Goal: Task Accomplishment & Management: Complete application form

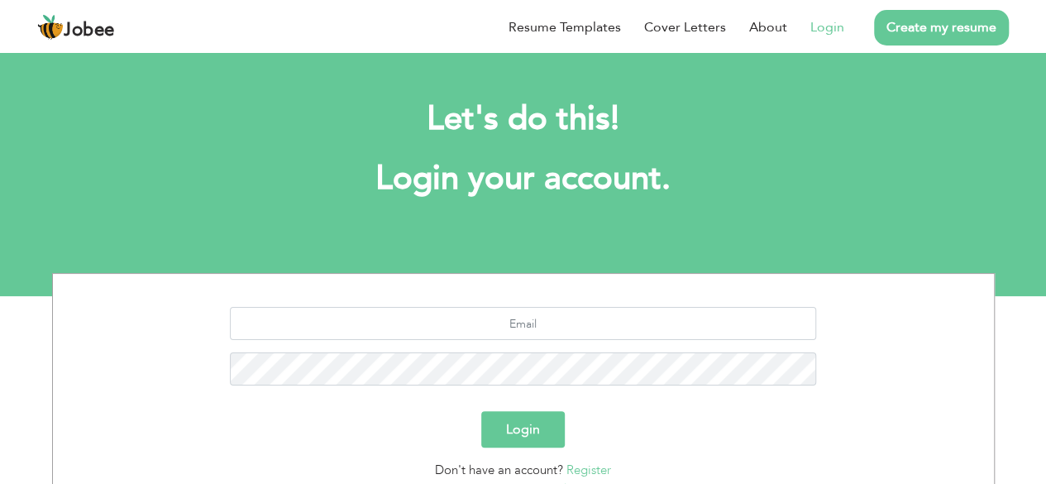
click at [828, 30] on link "Login" at bounding box center [828, 27] width 34 height 20
drag, startPoint x: 516, startPoint y: 342, endPoint x: 533, endPoint y: 324, distance: 24.0
click at [533, 324] on div at bounding box center [523, 352] width 916 height 91
click at [533, 324] on input "text" at bounding box center [523, 323] width 586 height 33
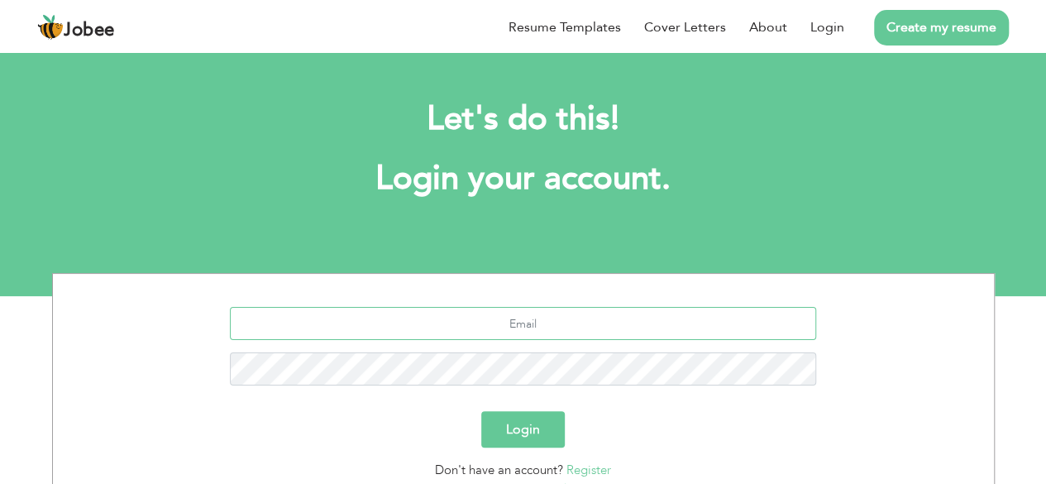
type input "ekwenif@gmail.com"
click at [538, 426] on button "Login" at bounding box center [523, 429] width 84 height 36
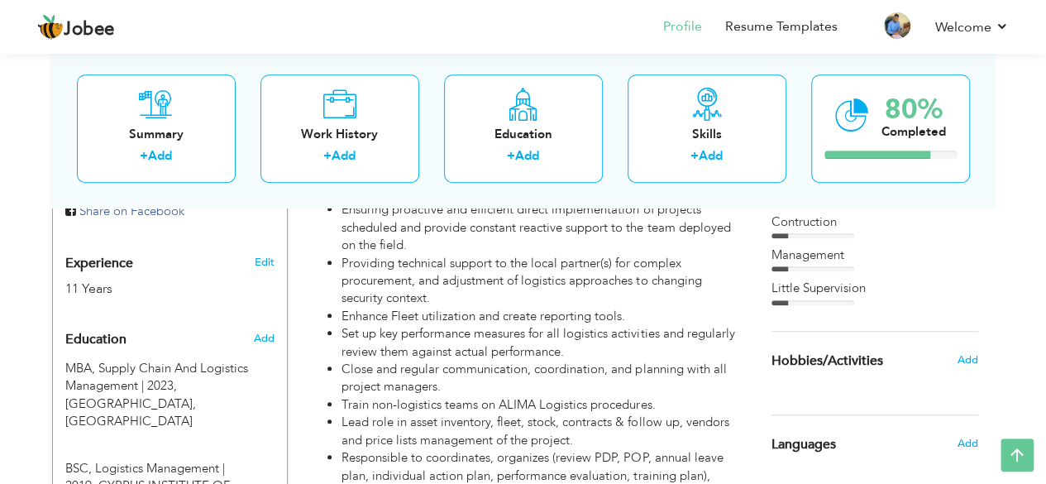
scroll to position [623, 0]
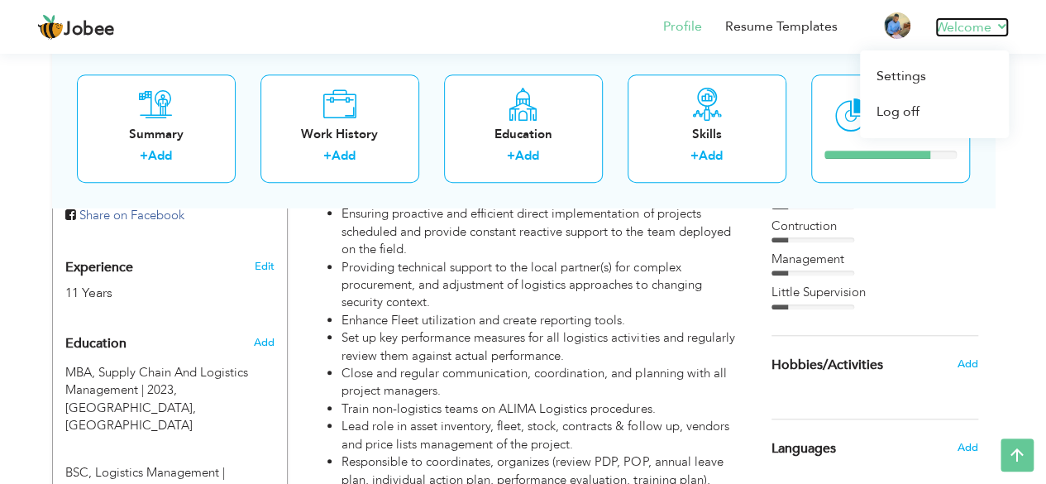
click at [1006, 27] on link "Welcome" at bounding box center [972, 27] width 74 height 20
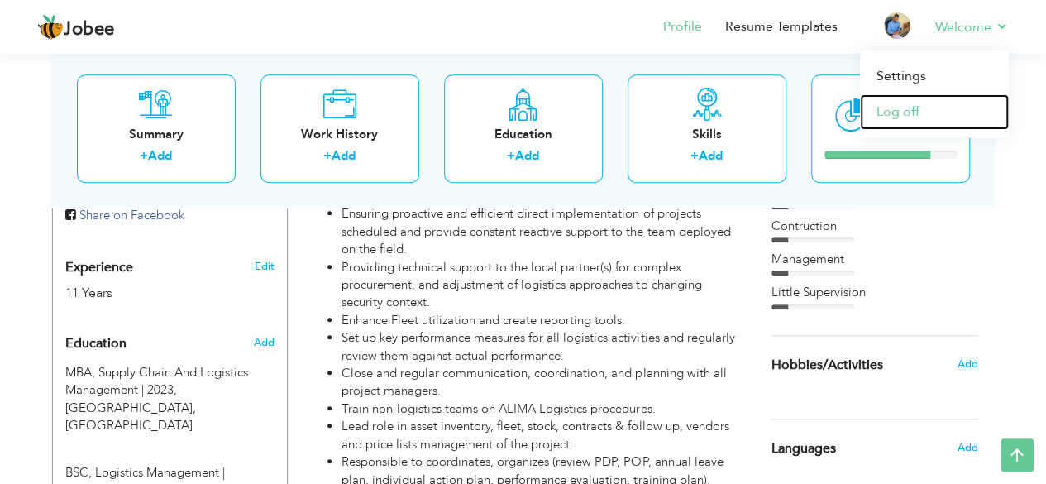
click at [905, 112] on link "Log off" at bounding box center [934, 112] width 149 height 36
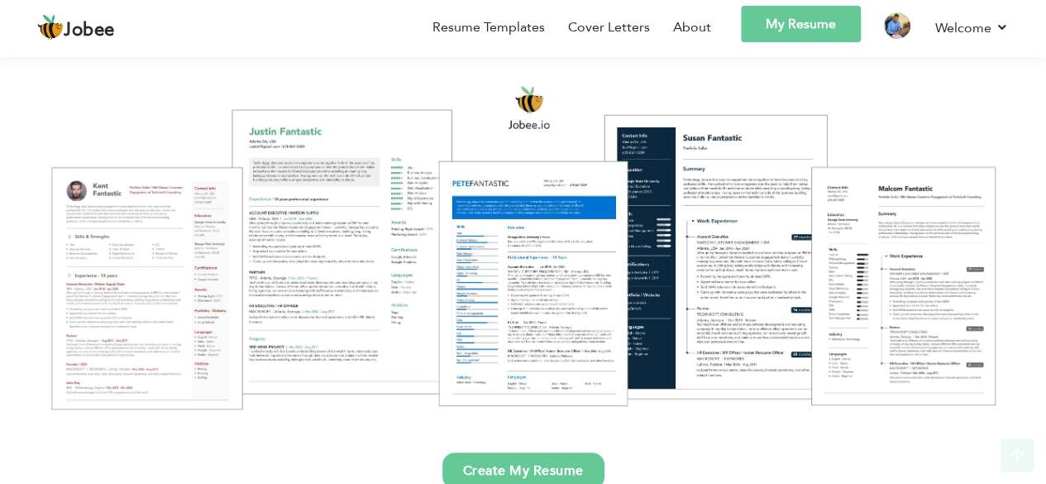
scroll to position [237, 0]
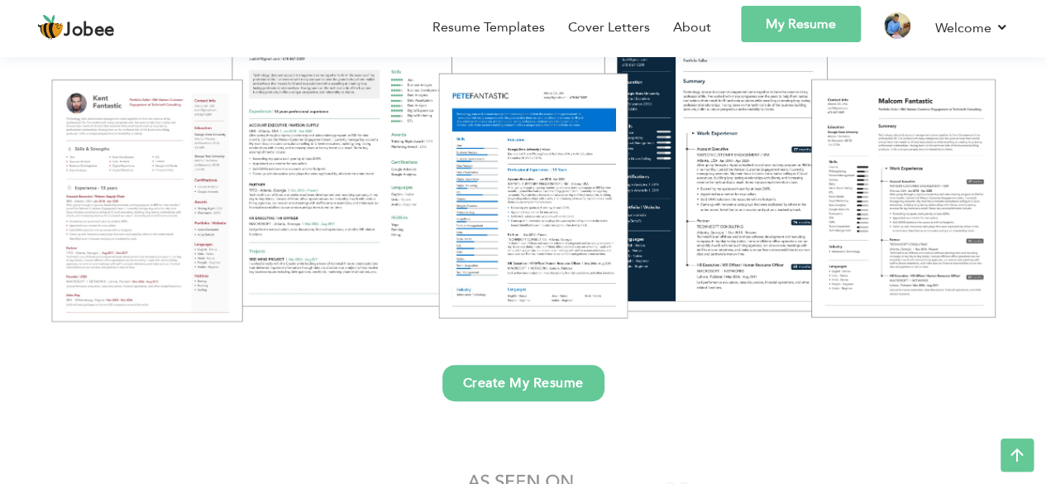
click at [531, 391] on link "Create My Resume" at bounding box center [523, 383] width 162 height 36
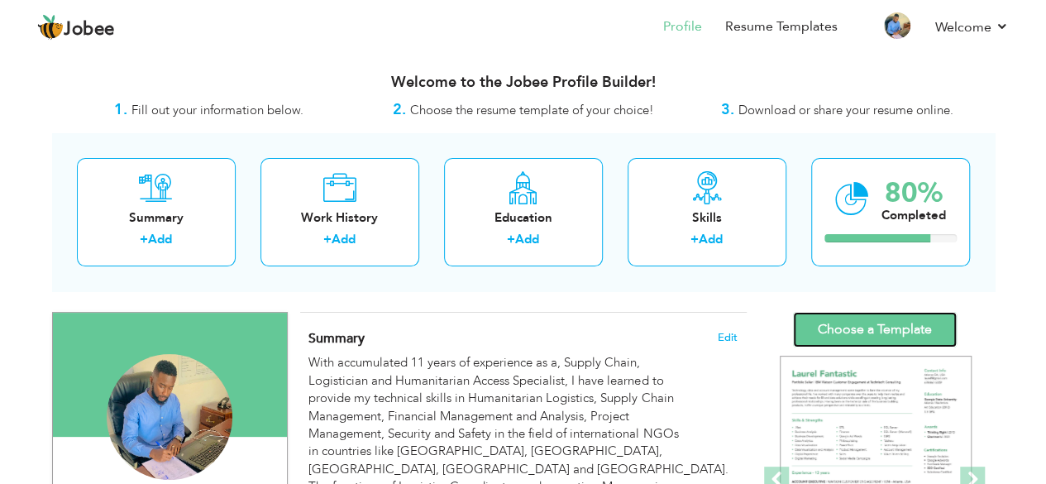
click at [885, 317] on link "Choose a Template" at bounding box center [875, 330] width 164 height 36
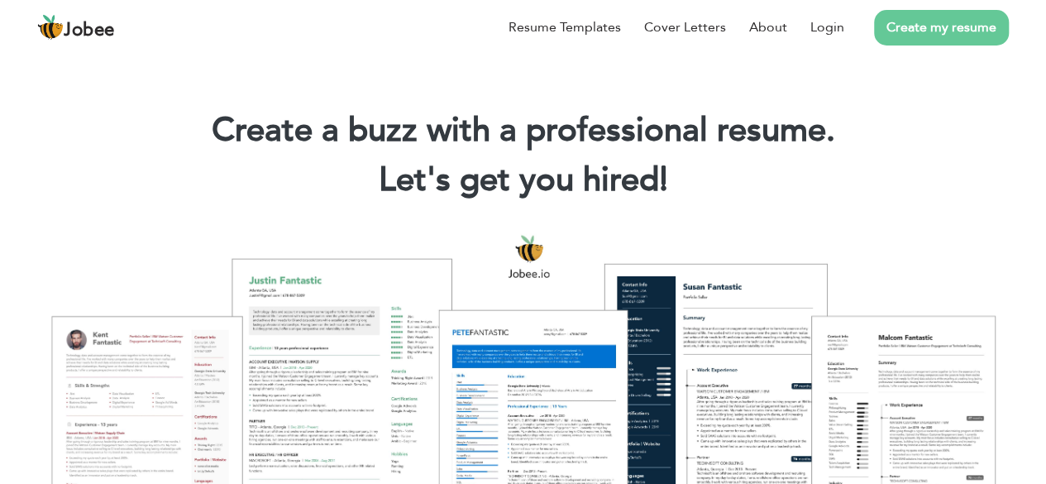
click at [924, 15] on link "Create my resume" at bounding box center [941, 28] width 135 height 36
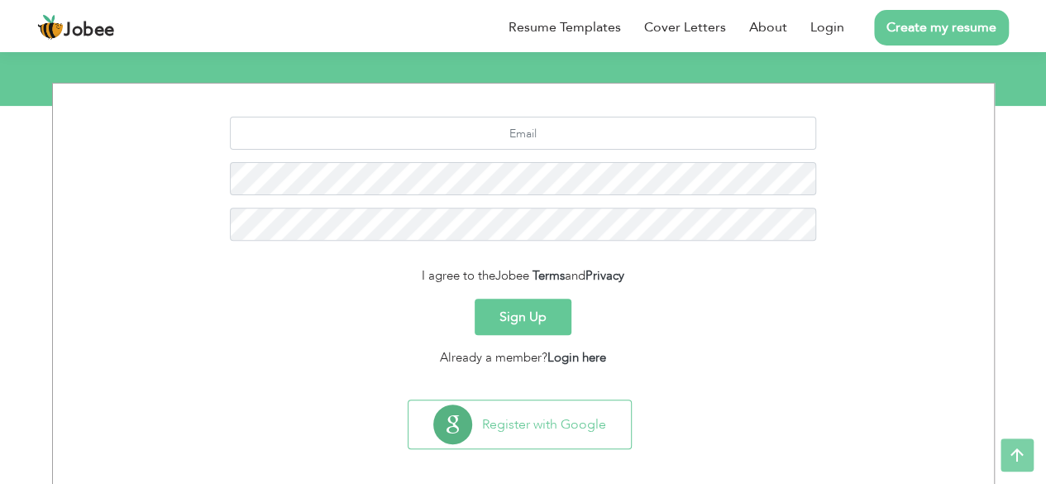
scroll to position [202, 0]
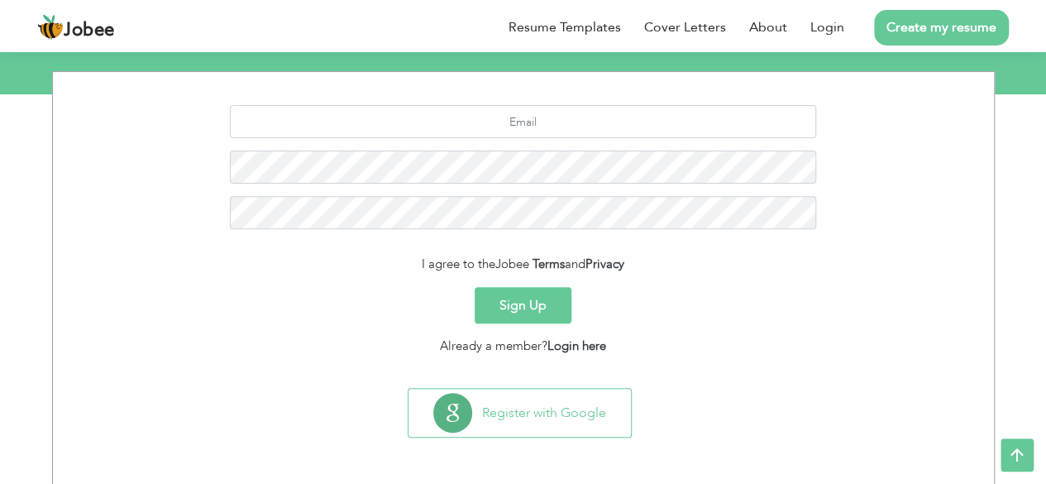
click at [539, 295] on button "Sign Up" at bounding box center [523, 305] width 97 height 36
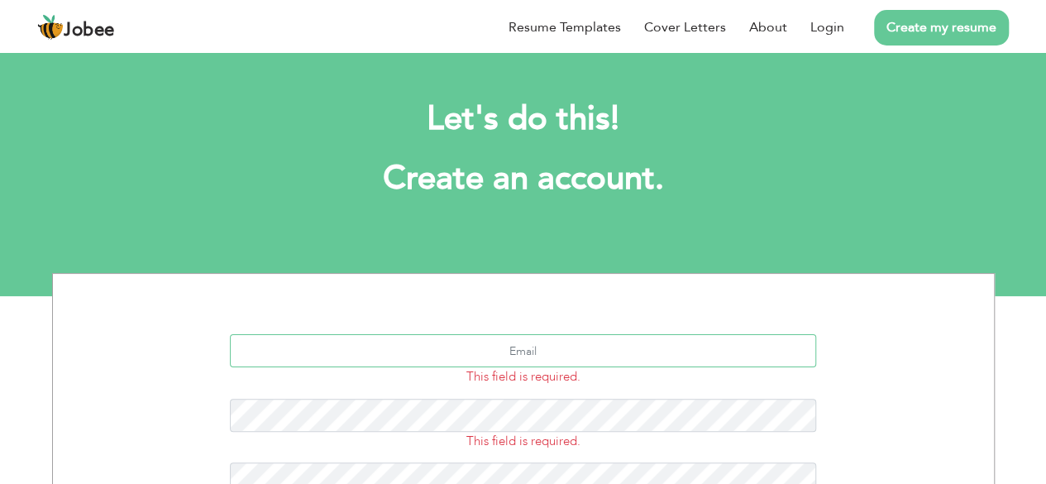
click at [485, 354] on input "text" at bounding box center [523, 350] width 586 height 33
click at [587, 348] on input "shinatinnaepole" at bounding box center [523, 350] width 586 height 33
click at [587, 350] on input "shinatinnaepole@" at bounding box center [523, 350] width 586 height 33
type input "shinatinnaepole@gmail.com"
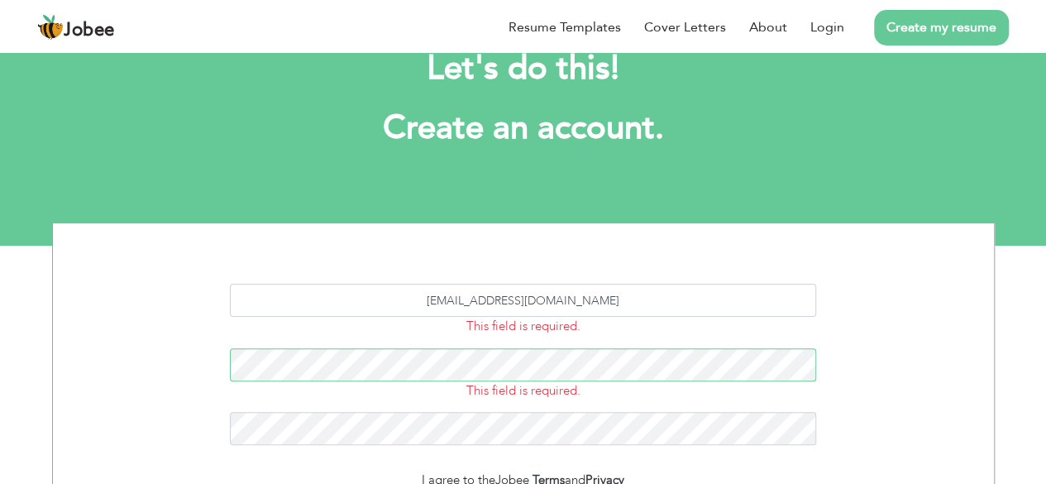
scroll to position [66, 0]
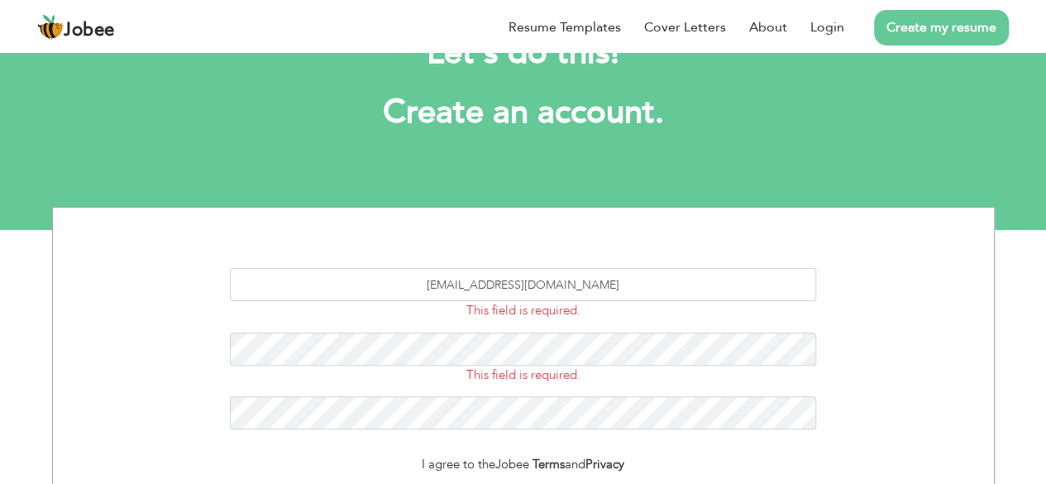
click at [1045, 474] on div "shinatinnaepole@gmail.com This field is required. This field is required. I agr…" at bounding box center [523, 446] width 1046 height 478
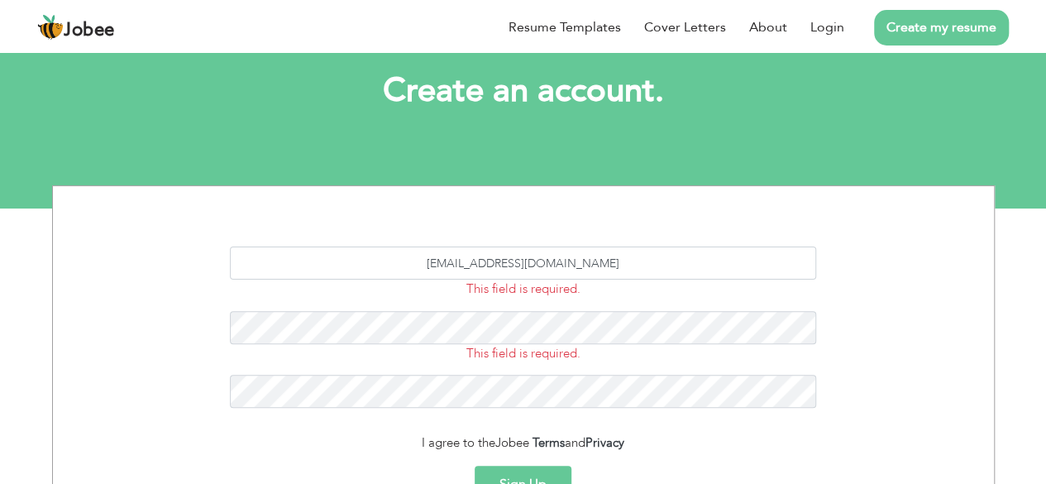
click at [1045, 474] on div "shinatinnaepole@gmail.com This field is required. This field is required. I agr…" at bounding box center [523, 424] width 1046 height 478
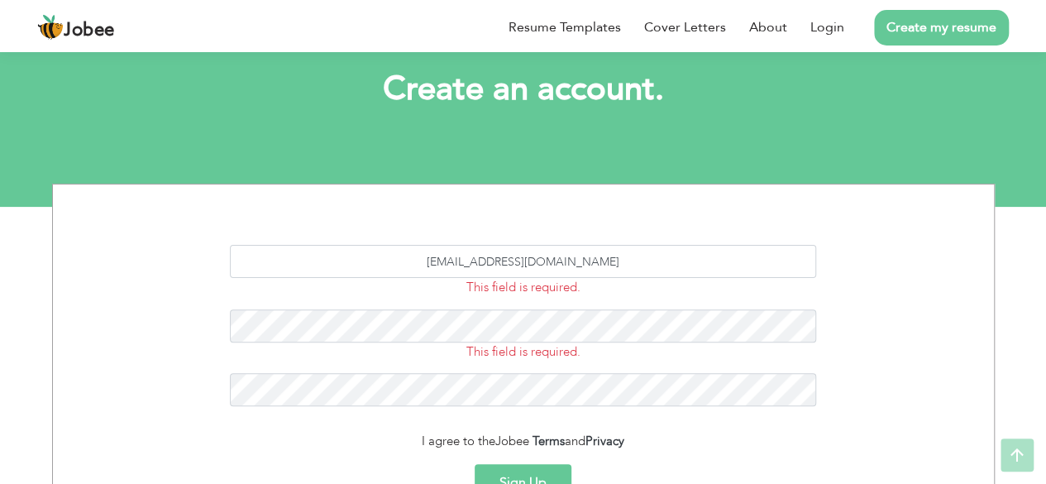
click at [1045, 474] on div "shinatinnaepole@gmail.com This field is required. This field is required. I agr…" at bounding box center [523, 423] width 1046 height 478
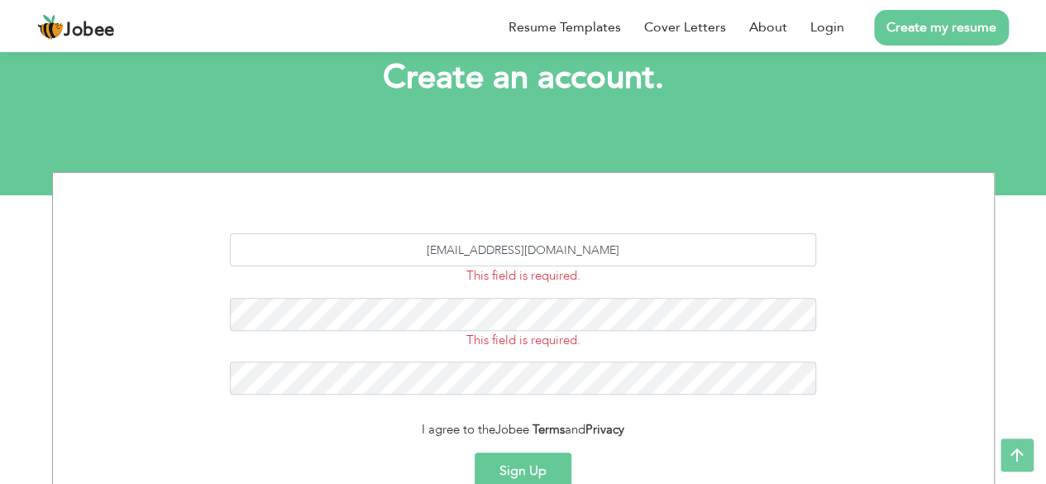
click at [1045, 474] on div "shinatinnaepole@gmail.com This field is required. This field is required. I agr…" at bounding box center [523, 411] width 1046 height 478
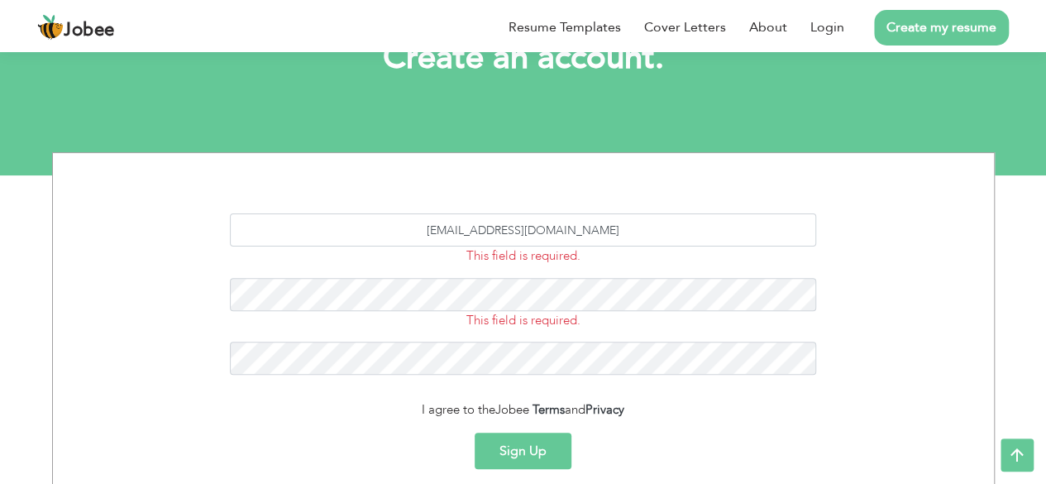
scroll to position [132, 0]
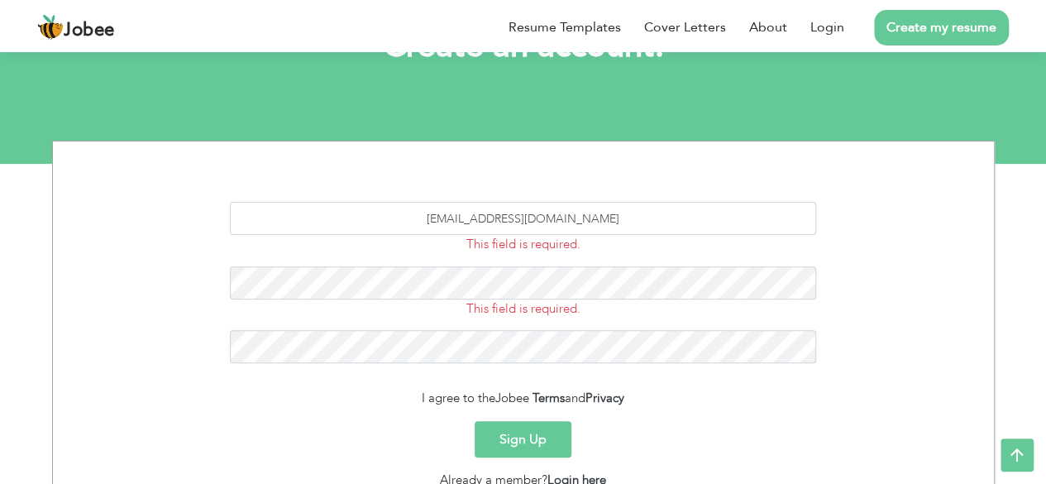
click at [1045, 474] on div "shinatinnaepole@gmail.com This field is required. This field is required. I agr…" at bounding box center [523, 380] width 1046 height 478
click at [499, 440] on button "Sign Up" at bounding box center [523, 439] width 97 height 36
